Goal: Browse casually: Explore the website without a specific task or goal

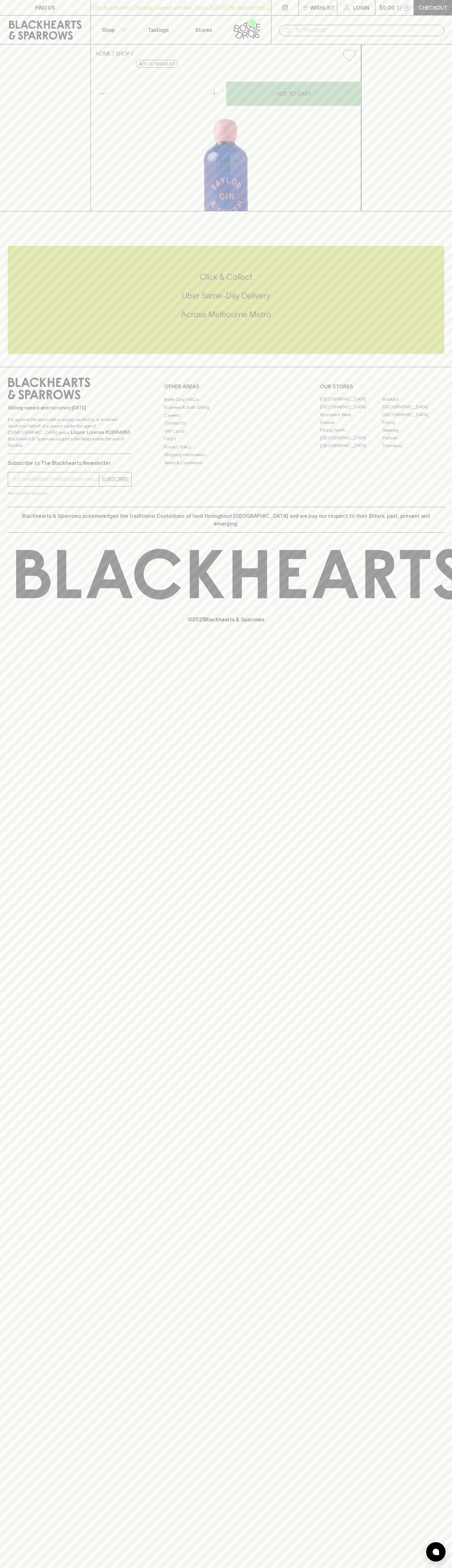
click at [221, 13] on div "| No Bad Bottles | Sibling Owned and Run Since [DATE] | No Bad Bottles | Siblin…" at bounding box center [180, 7] width 181 height 15
click at [424, 1054] on div "FIND US | No Bad Bottles | Sibling Owned and Run Since [DATE] | No Bad Bottles …" at bounding box center [226, 784] width 452 height 1568
click at [87, 1567] on html "FIND US | No Bad Bottles | Sibling Owned and Run Since [DATE] | No Bad Bottles …" at bounding box center [226, 784] width 452 height 1568
click at [3, 507] on div "Sibling owned and run since [DATE] It is against the law to sell or supply alco…" at bounding box center [226, 437] width 452 height 140
